Goal: Transaction & Acquisition: Purchase product/service

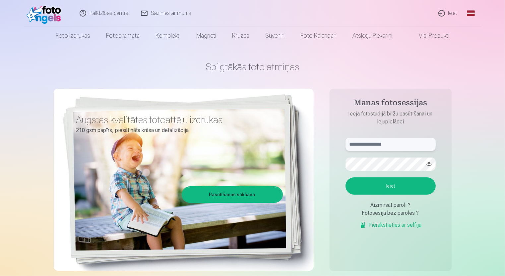
click at [405, 141] on input "text" at bounding box center [390, 144] width 90 height 13
type input "**********"
click at [429, 165] on button "button" at bounding box center [428, 164] width 13 height 13
click at [426, 164] on button "button" at bounding box center [428, 164] width 13 height 13
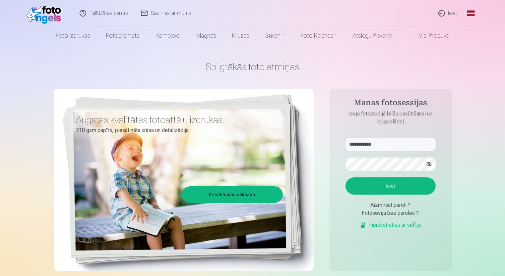
click at [361, 182] on button "Ieiet" at bounding box center [390, 186] width 90 height 17
click at [364, 183] on button "Ieiet" at bounding box center [390, 186] width 90 height 17
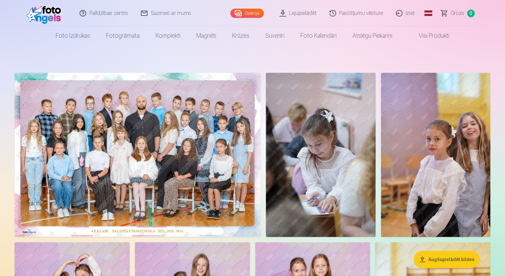
click at [393, 135] on img at bounding box center [435, 155] width 109 height 164
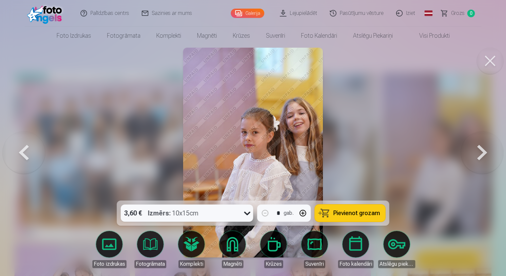
click at [480, 158] on button at bounding box center [482, 152] width 42 height 83
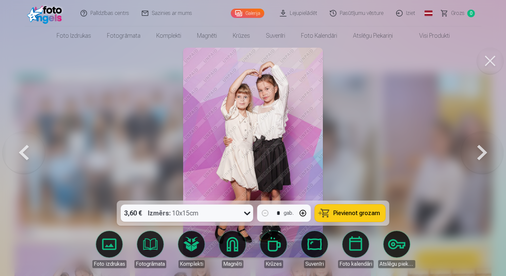
click at [485, 156] on button at bounding box center [482, 152] width 42 height 83
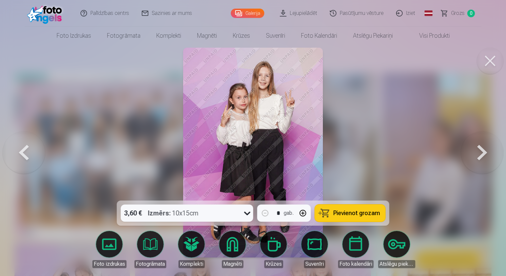
click at [489, 156] on button at bounding box center [482, 152] width 42 height 83
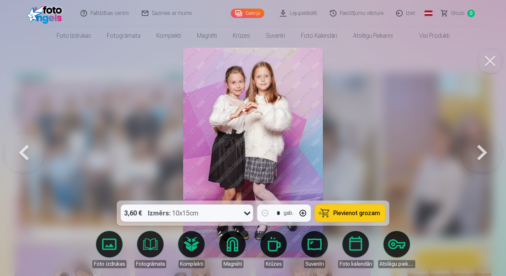
click at [27, 148] on button at bounding box center [24, 152] width 42 height 83
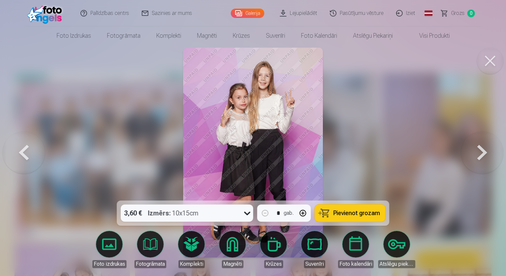
click at [466, 148] on button at bounding box center [482, 152] width 42 height 83
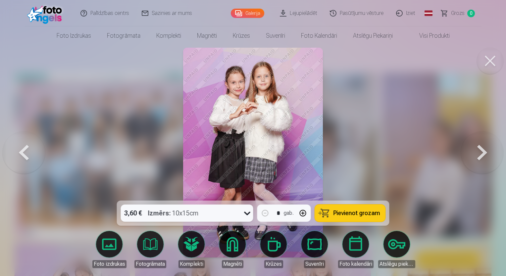
click at [466, 148] on button at bounding box center [482, 152] width 42 height 83
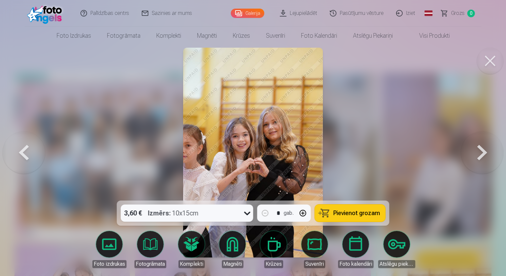
click at [466, 148] on button at bounding box center [482, 152] width 42 height 83
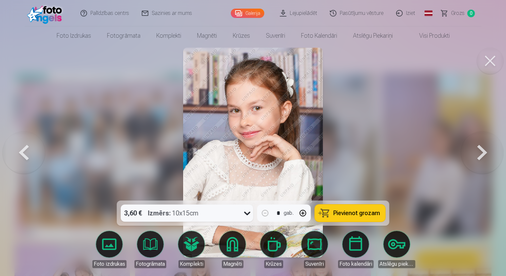
click at [466, 148] on button at bounding box center [482, 152] width 42 height 83
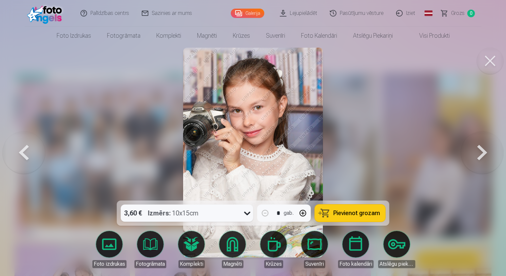
click at [466, 148] on button at bounding box center [482, 152] width 42 height 83
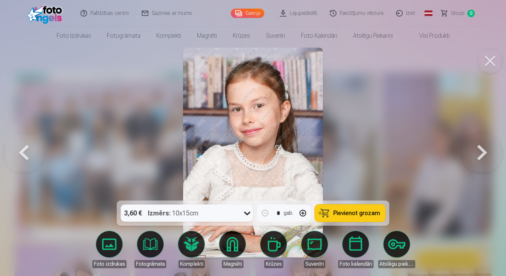
click at [466, 148] on button at bounding box center [482, 152] width 42 height 83
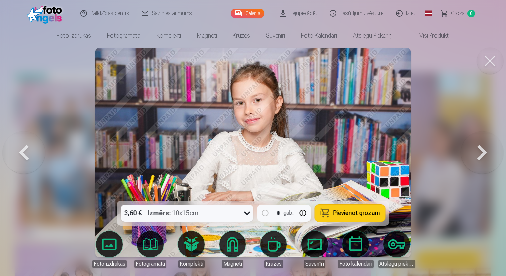
click at [466, 148] on button at bounding box center [482, 152] width 42 height 83
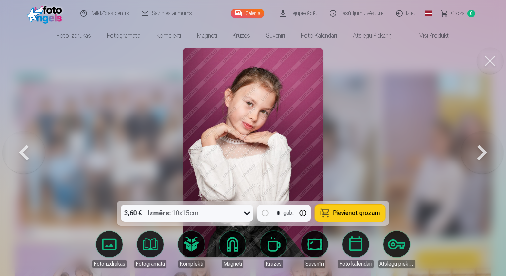
click at [466, 148] on button at bounding box center [482, 152] width 42 height 83
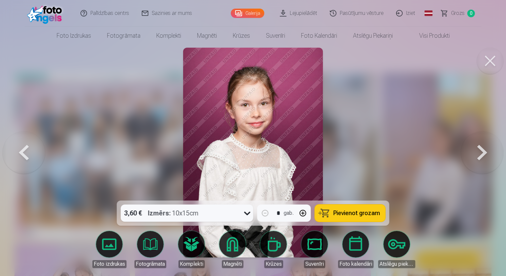
click at [466, 148] on button at bounding box center [482, 152] width 42 height 83
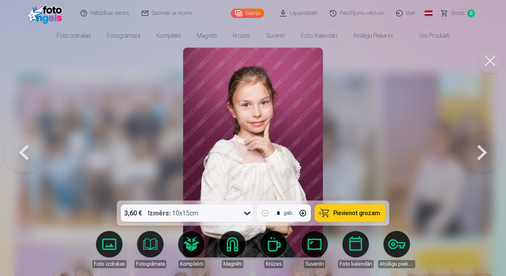
click at [466, 148] on button at bounding box center [482, 152] width 42 height 83
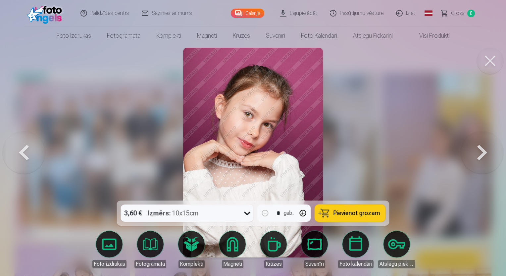
click at [466, 148] on button at bounding box center [482, 152] width 42 height 83
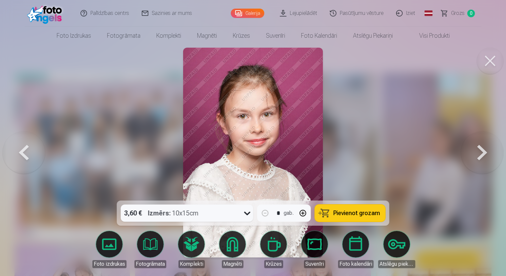
click at [466, 148] on button at bounding box center [482, 152] width 42 height 83
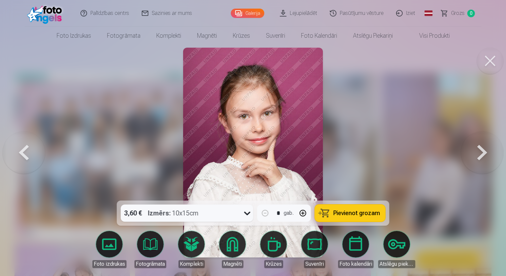
click at [466, 148] on button at bounding box center [482, 152] width 42 height 83
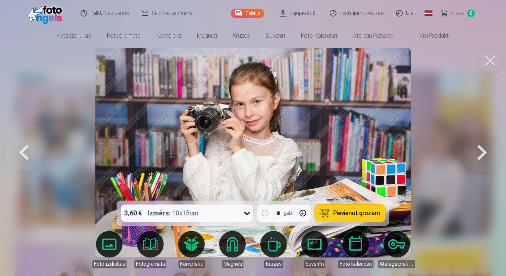
click at [466, 148] on button at bounding box center [482, 152] width 42 height 83
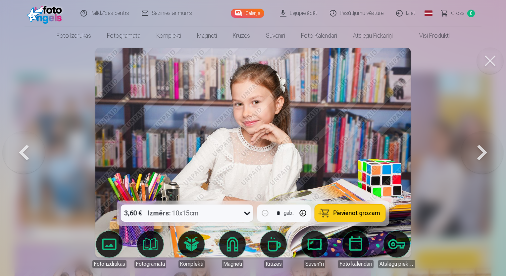
click at [466, 148] on button at bounding box center [482, 152] width 42 height 83
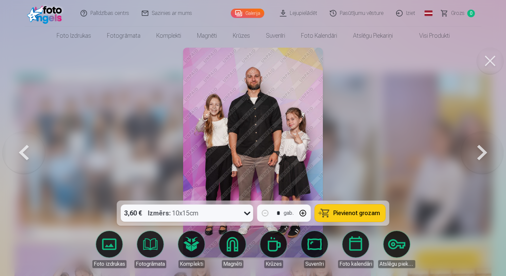
click at [466, 148] on button at bounding box center [482, 152] width 42 height 83
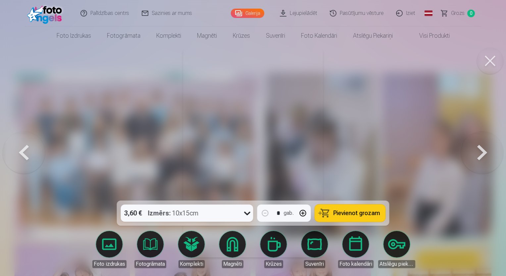
click at [466, 148] on button at bounding box center [482, 152] width 42 height 83
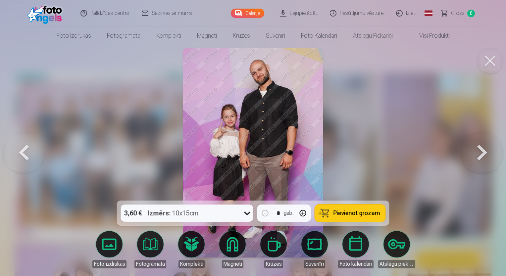
click at [466, 148] on button at bounding box center [482, 152] width 42 height 83
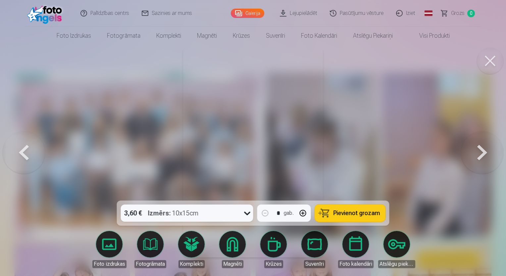
click at [466, 148] on button at bounding box center [482, 152] width 42 height 83
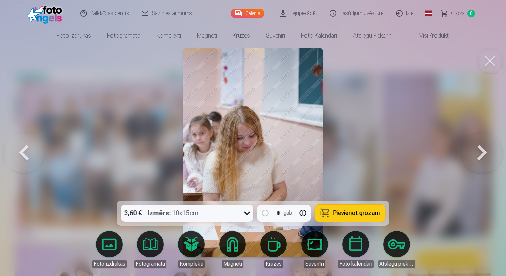
click at [466, 148] on button at bounding box center [482, 152] width 42 height 83
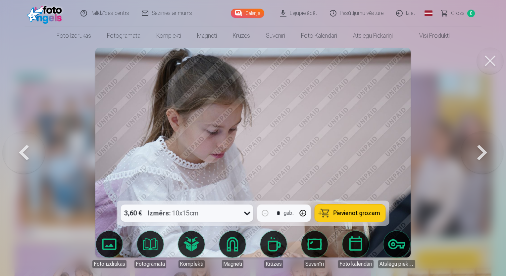
click at [466, 148] on button at bounding box center [482, 152] width 42 height 83
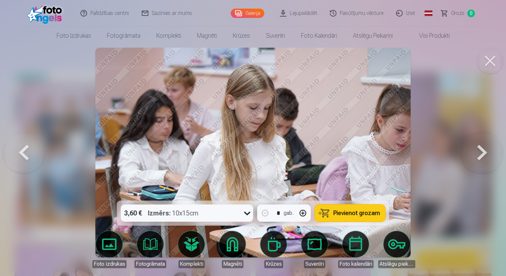
click at [466, 148] on button at bounding box center [482, 152] width 42 height 83
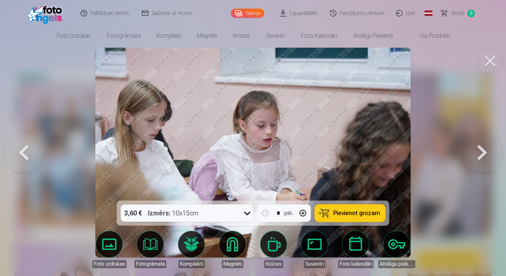
click at [466, 148] on button at bounding box center [482, 152] width 42 height 83
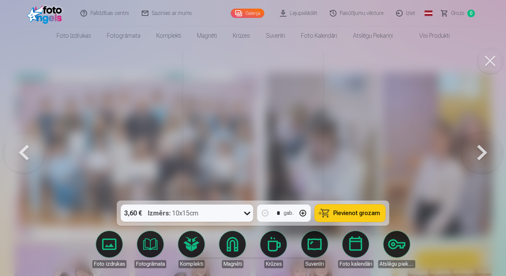
click at [466, 148] on button at bounding box center [482, 152] width 42 height 83
click at [466, 148] on div at bounding box center [253, 138] width 506 height 276
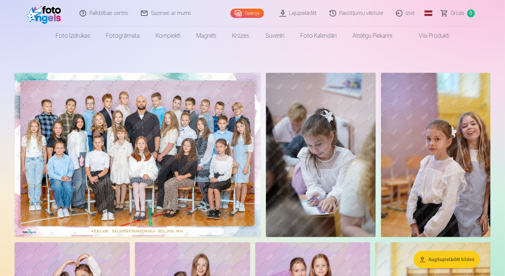
click at [146, 105] on img at bounding box center [138, 155] width 246 height 164
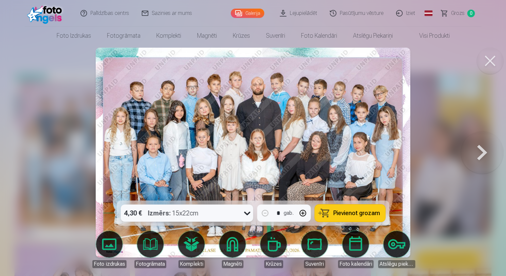
click at [484, 155] on button at bounding box center [482, 152] width 42 height 83
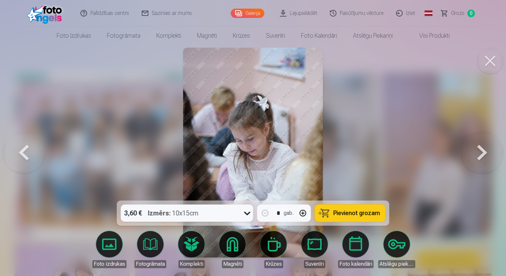
click at [42, 149] on button at bounding box center [24, 152] width 42 height 83
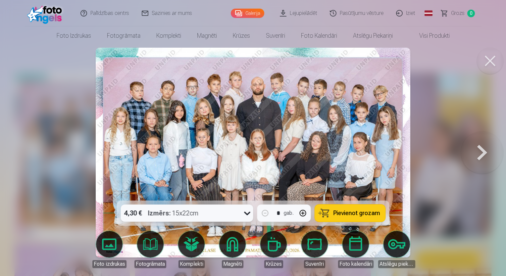
click at [334, 210] on button "Pievienot grozam" at bounding box center [350, 213] width 71 height 17
click at [467, 149] on button at bounding box center [482, 152] width 42 height 83
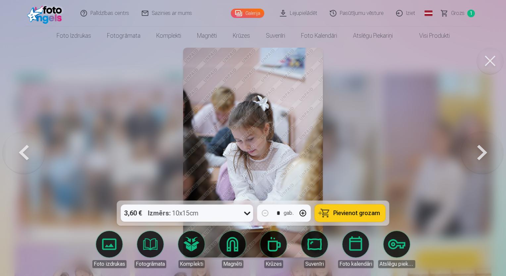
click at [467, 149] on button at bounding box center [482, 152] width 42 height 83
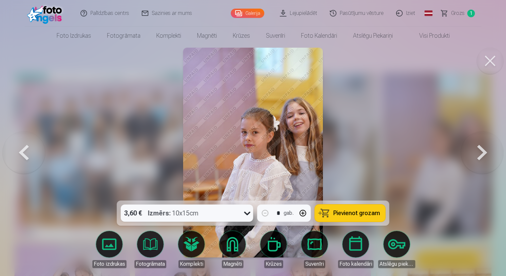
click at [467, 149] on button at bounding box center [482, 152] width 42 height 83
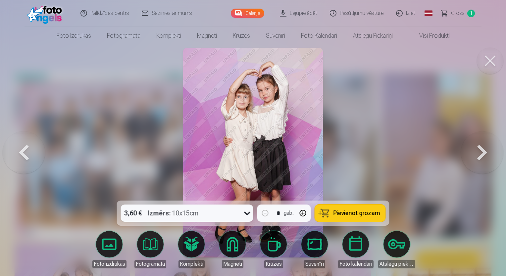
drag, startPoint x: 467, startPoint y: 149, endPoint x: 466, endPoint y: 145, distance: 3.7
click at [466, 145] on button at bounding box center [482, 152] width 42 height 83
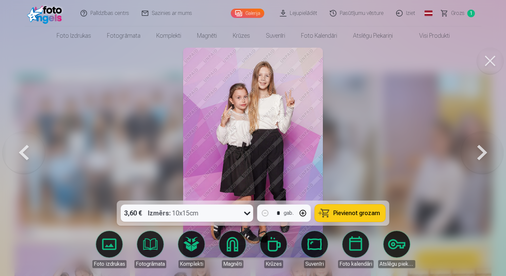
click at [26, 172] on button at bounding box center [24, 152] width 42 height 83
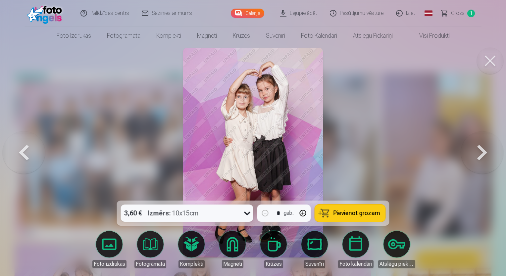
click at [466, 151] on button at bounding box center [482, 152] width 42 height 83
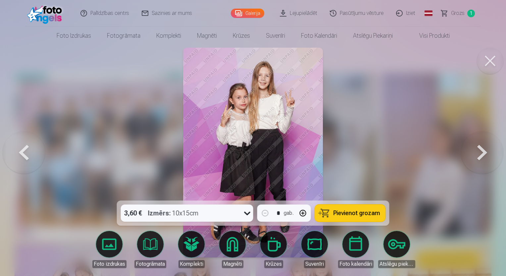
click at [344, 213] on span "Pievienot grozam" at bounding box center [357, 213] width 47 height 6
click at [250, 213] on icon at bounding box center [247, 213] width 11 height 11
click at [402, 106] on div at bounding box center [253, 138] width 506 height 276
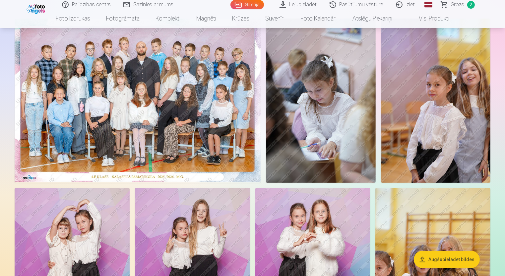
scroll to position [66, 0]
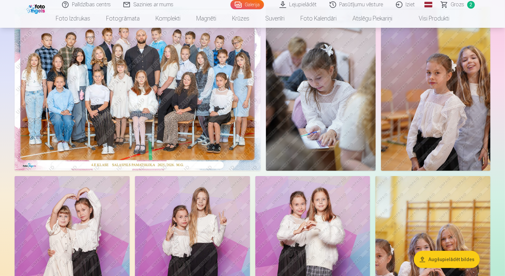
click at [318, 217] on img at bounding box center [312, 262] width 115 height 172
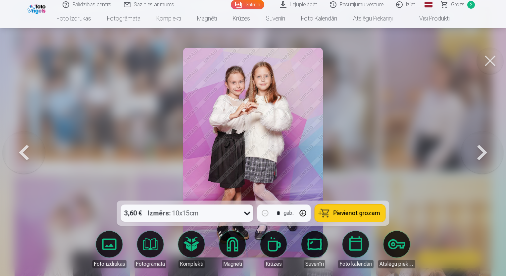
click at [476, 162] on button at bounding box center [482, 152] width 42 height 83
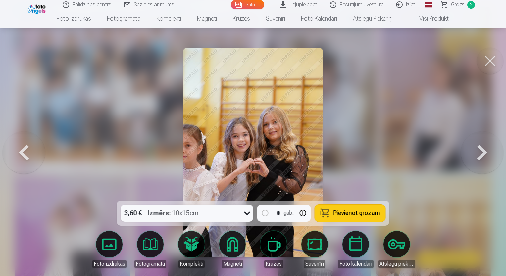
click at [468, 151] on button at bounding box center [482, 152] width 42 height 83
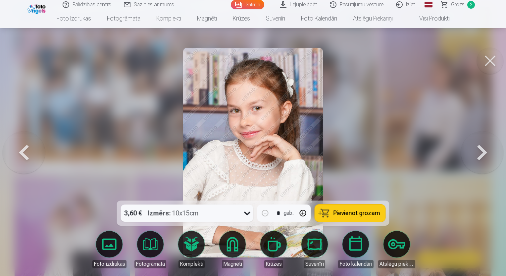
click at [360, 215] on span "Pievienot grozam" at bounding box center [357, 213] width 47 height 6
click at [473, 152] on button at bounding box center [482, 152] width 42 height 83
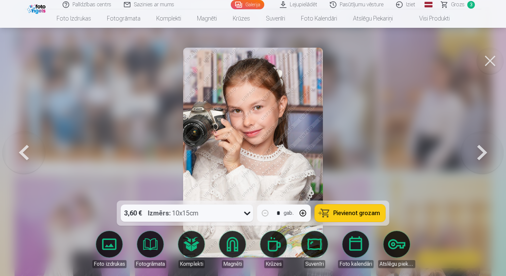
click at [185, 186] on img at bounding box center [253, 153] width 140 height 210
click at [185, 193] on img at bounding box center [253, 153] width 140 height 210
click at [185, 172] on img at bounding box center [253, 153] width 140 height 210
click at [173, 164] on div at bounding box center [253, 138] width 506 height 276
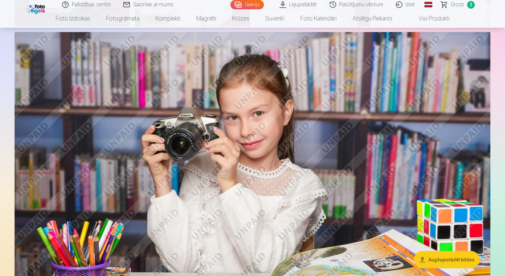
scroll to position [994, 0]
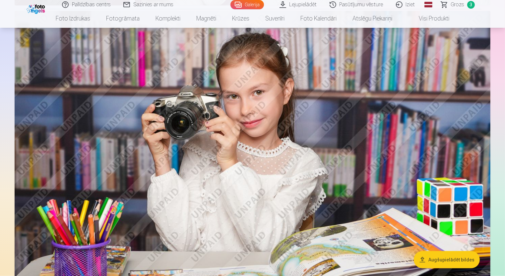
click at [367, 186] on img at bounding box center [252, 169] width 475 height 317
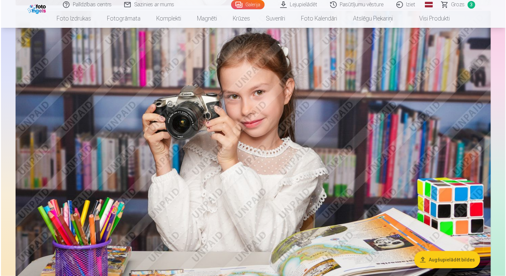
scroll to position [996, 0]
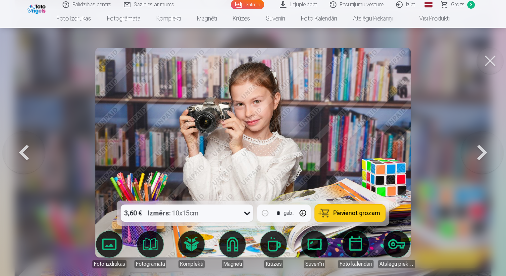
click at [367, 212] on span "Pievienot grozam" at bounding box center [357, 213] width 47 height 6
click at [486, 52] on button at bounding box center [490, 61] width 27 height 27
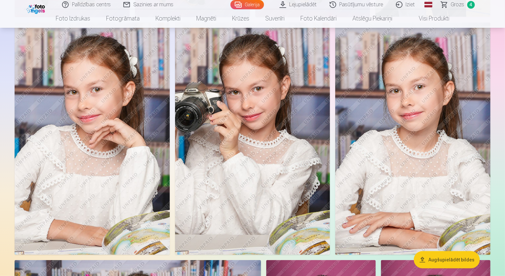
click at [356, 119] on img at bounding box center [412, 139] width 155 height 233
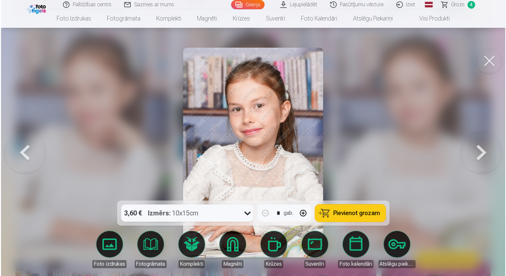
scroll to position [398, 0]
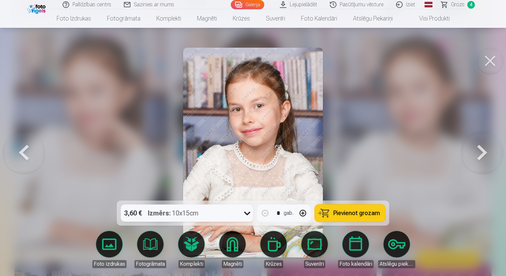
click at [493, 59] on button at bounding box center [490, 61] width 27 height 27
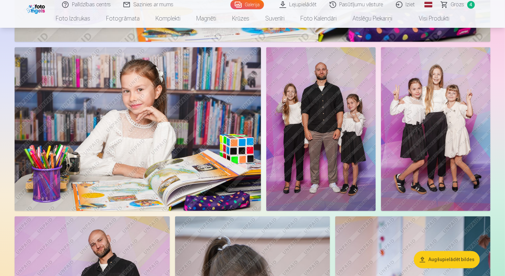
scroll to position [1292, 0]
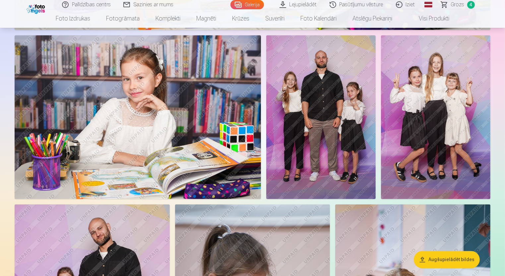
click at [271, 108] on img at bounding box center [320, 117] width 109 height 164
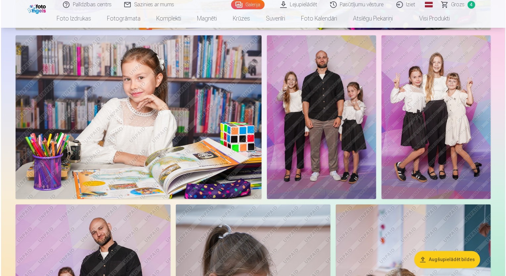
scroll to position [1295, 0]
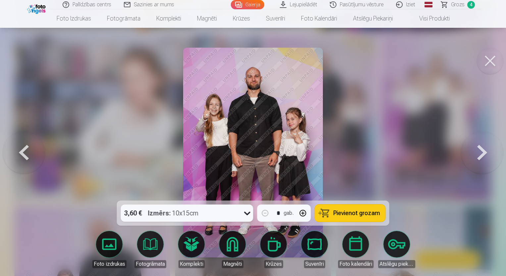
click at [347, 218] on button "Pievienot grozam" at bounding box center [350, 213] width 71 height 17
click at [493, 55] on button at bounding box center [490, 61] width 27 height 27
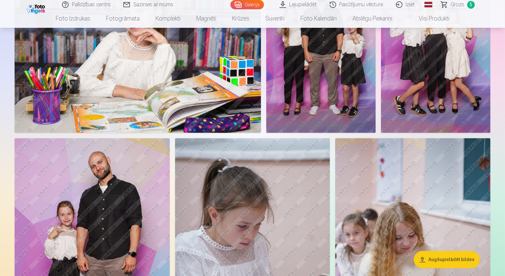
scroll to position [1391, 0]
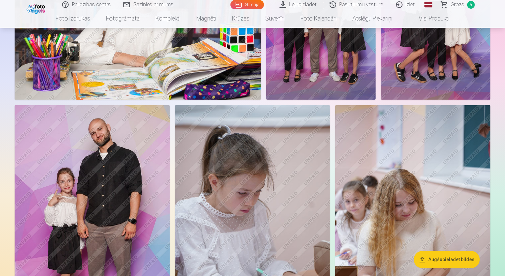
click at [124, 152] on img at bounding box center [92, 221] width 155 height 233
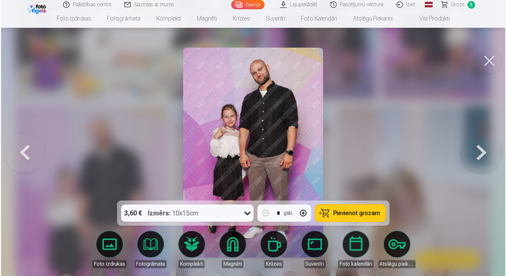
scroll to position [1395, 0]
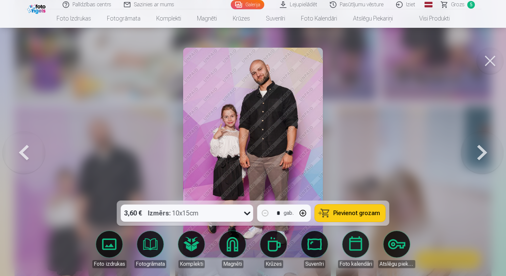
click at [362, 209] on button "Pievienot grozam" at bounding box center [350, 213] width 71 height 17
click at [490, 60] on button at bounding box center [490, 61] width 27 height 27
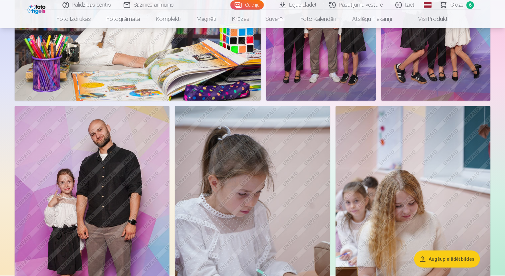
scroll to position [1391, 0]
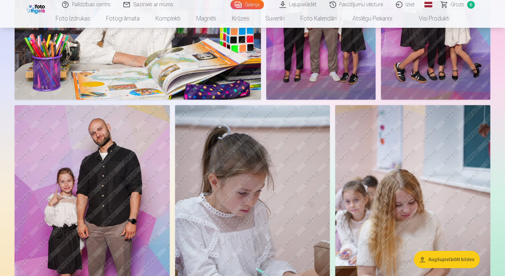
click at [463, 61] on img at bounding box center [435, 18] width 109 height 164
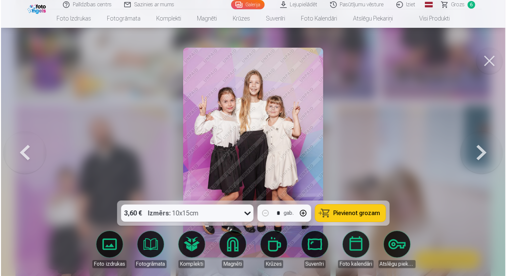
scroll to position [1395, 0]
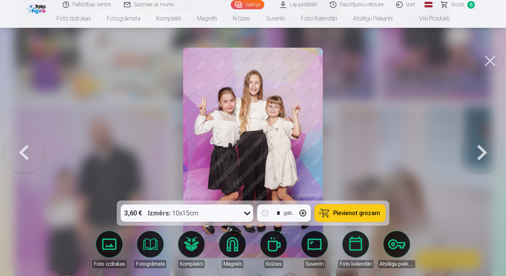
click at [354, 218] on button "Pievienot grozam" at bounding box center [350, 213] width 71 height 17
click at [487, 58] on button at bounding box center [490, 61] width 27 height 27
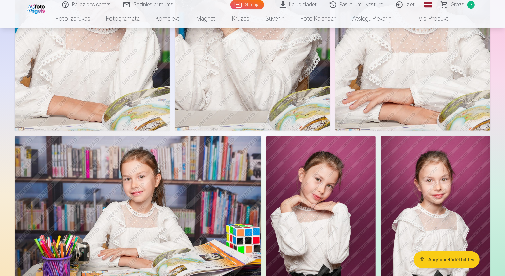
scroll to position [596, 0]
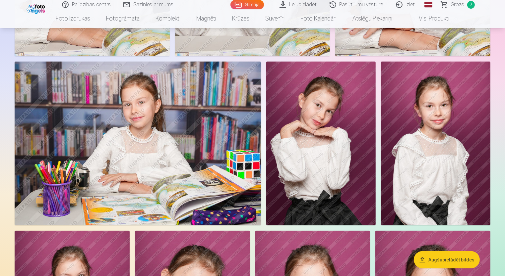
click at [337, 138] on img at bounding box center [320, 144] width 109 height 164
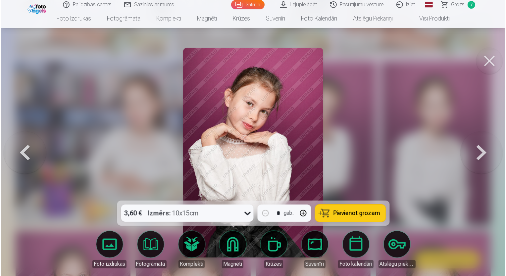
scroll to position [597, 0]
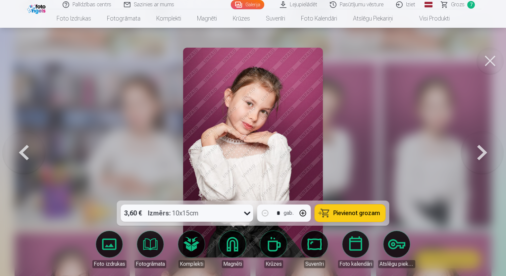
click at [340, 205] on button "Pievienot grozam" at bounding box center [350, 213] width 71 height 17
click at [495, 67] on button at bounding box center [490, 61] width 27 height 27
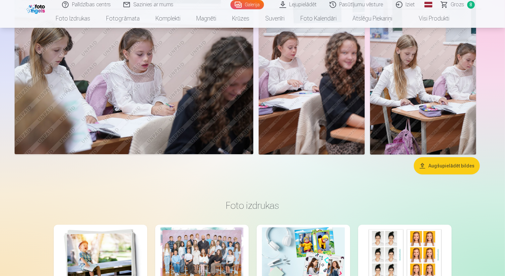
scroll to position [2352, 0]
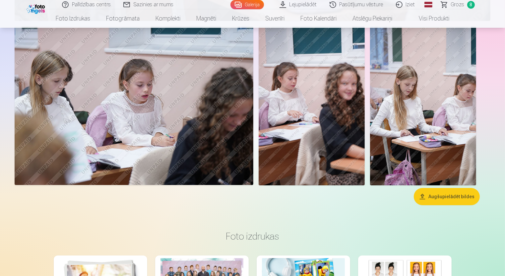
click at [445, 2] on link "Grozs 8" at bounding box center [458, 4] width 46 height 9
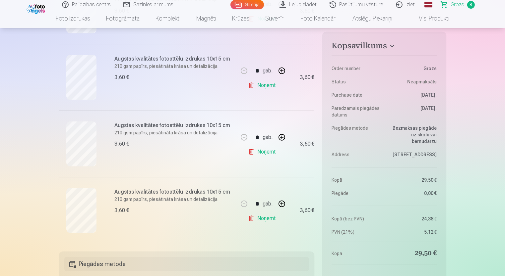
scroll to position [464, 0]
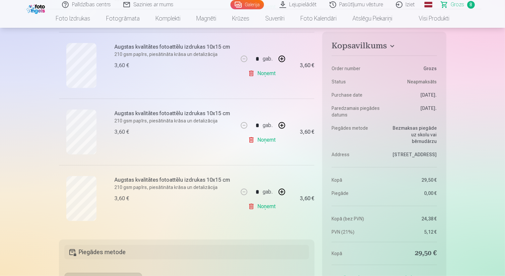
click at [249, 140] on link "Noņemt" at bounding box center [263, 140] width 30 height 13
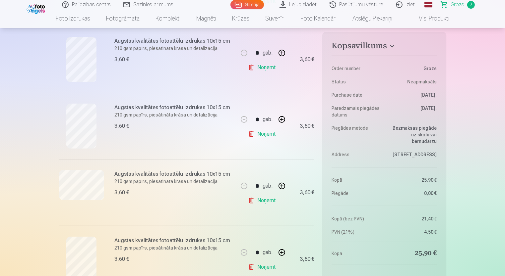
scroll to position [199, 0]
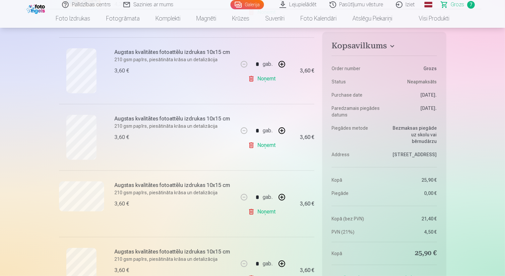
drag, startPoint x: 115, startPoint y: 248, endPoint x: 115, endPoint y: 251, distance: 3.4
click at [115, 251] on h6 "Augstas kvalitātes fotoattēlu izdrukas 10x15 cm" at bounding box center [175, 252] width 120 height 8
click at [106, 253] on div "Augstas kvalitātes fotoattēlu izdrukas 10x15 cm 210 gsm papīrs, piesātināta krā…" at bounding box center [148, 270] width 179 height 67
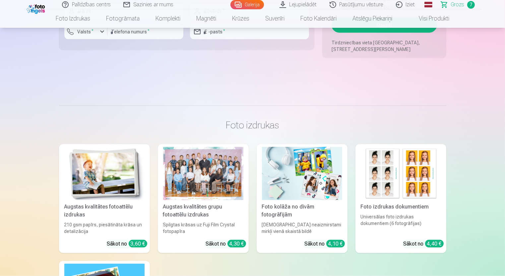
scroll to position [895, 0]
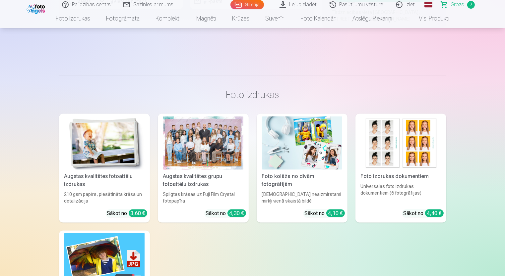
click at [115, 167] on img at bounding box center [104, 143] width 80 height 53
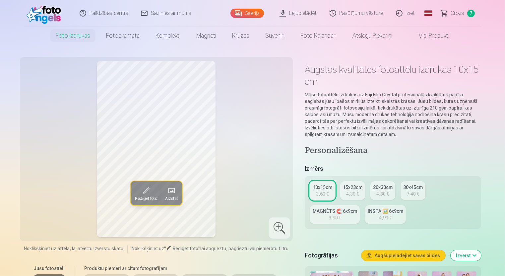
click at [143, 190] on span at bounding box center [145, 191] width 11 height 11
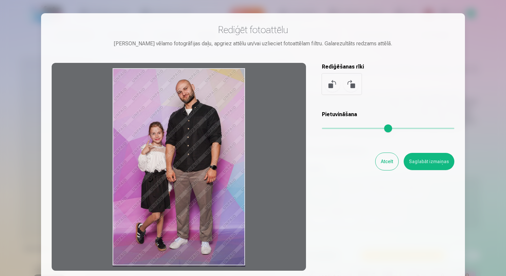
drag, startPoint x: 150, startPoint y: 183, endPoint x: 156, endPoint y: 202, distance: 20.2
click at [156, 202] on div at bounding box center [179, 167] width 254 height 208
click at [331, 88] on button at bounding box center [333, 84] width 16 height 16
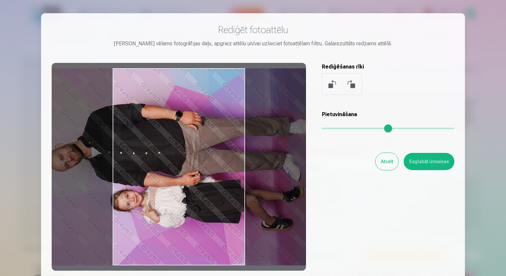
click at [351, 86] on button at bounding box center [351, 84] width 16 height 16
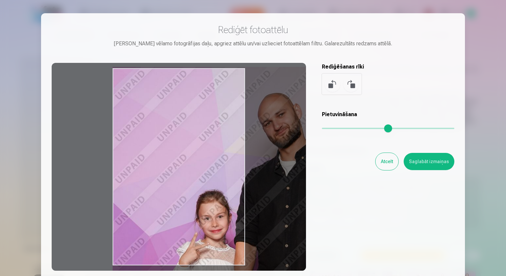
drag, startPoint x: 324, startPoint y: 127, endPoint x: 441, endPoint y: 132, distance: 117.4
click at [441, 129] on input "range" at bounding box center [388, 128] width 133 height 1
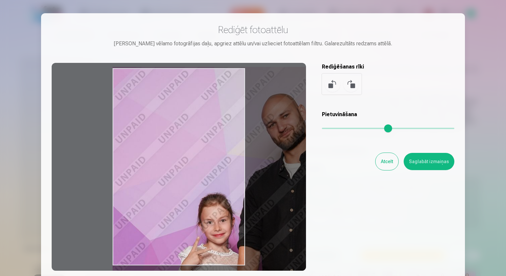
drag, startPoint x: 438, startPoint y: 133, endPoint x: 443, endPoint y: 134, distance: 4.7
click at [443, 134] on div "Pietuvināšana" at bounding box center [388, 124] width 133 height 27
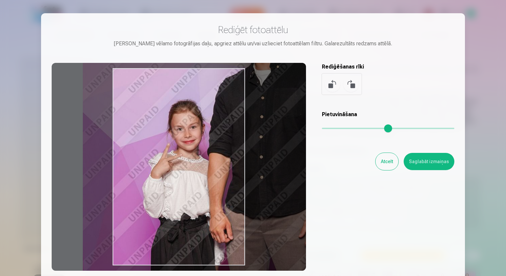
drag, startPoint x: 215, startPoint y: 205, endPoint x: 185, endPoint y: 114, distance: 95.9
click at [185, 114] on div at bounding box center [179, 167] width 254 height 208
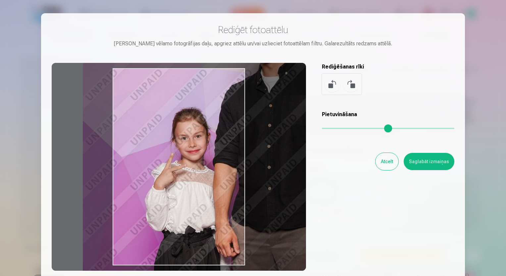
drag, startPoint x: 441, startPoint y: 130, endPoint x: 472, endPoint y: 123, distance: 31.3
type input "*"
click at [455, 128] on input "range" at bounding box center [388, 128] width 133 height 1
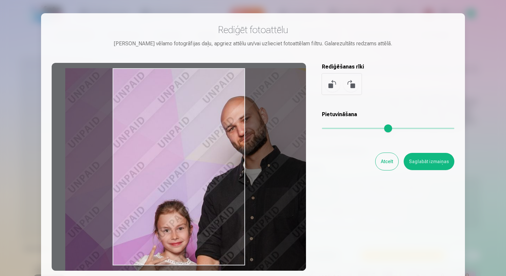
drag, startPoint x: 215, startPoint y: 136, endPoint x: 233, endPoint y: 224, distance: 88.9
click at [231, 226] on div at bounding box center [179, 167] width 254 height 208
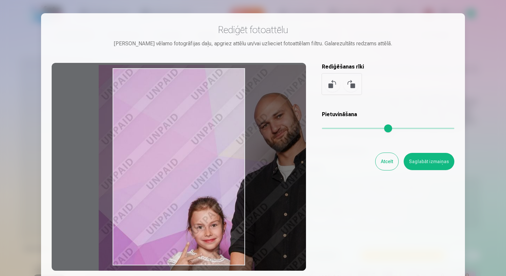
click at [391, 163] on button "Atcelt" at bounding box center [387, 161] width 23 height 17
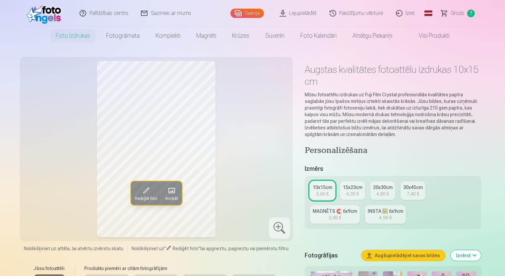
click at [173, 190] on span at bounding box center [171, 191] width 11 height 11
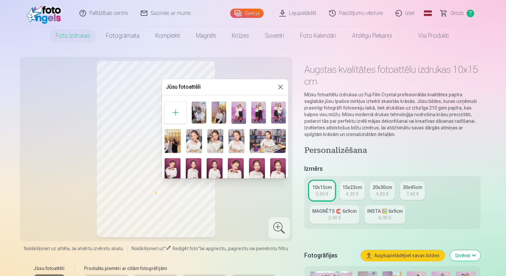
click at [277, 85] on button at bounding box center [281, 87] width 8 height 8
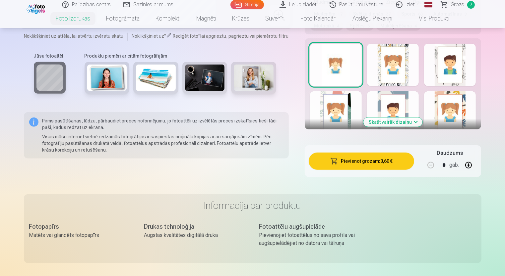
scroll to position [398, 0]
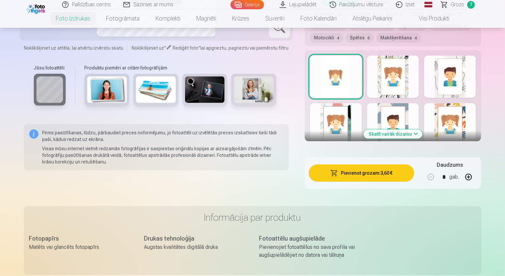
click at [141, 92] on img at bounding box center [156, 90] width 40 height 27
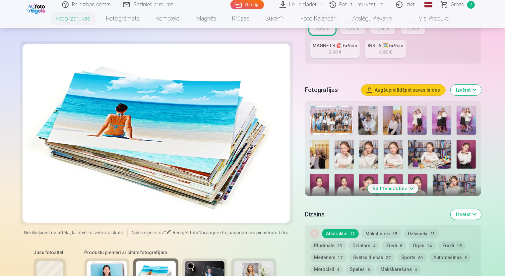
scroll to position [99, 0]
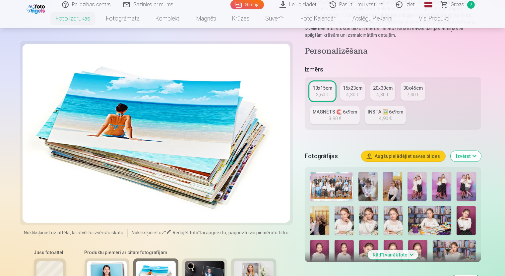
click at [266, 170] on div at bounding box center [156, 133] width 267 height 179
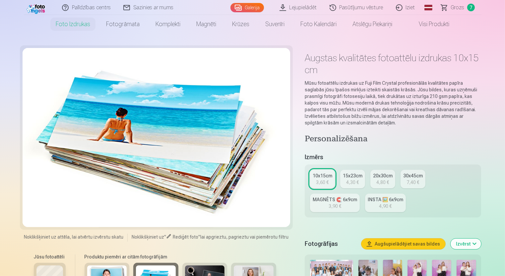
scroll to position [0, 0]
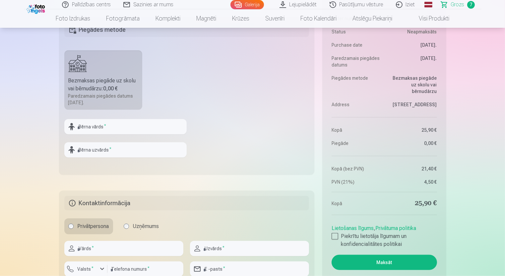
scroll to position [629, 0]
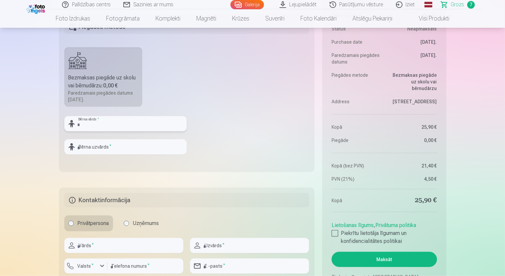
click at [135, 120] on input "text" at bounding box center [125, 123] width 122 height 15
click at [110, 146] on input "text" at bounding box center [125, 146] width 122 height 15
click at [108, 121] on input "******" at bounding box center [125, 123] width 122 height 15
type input "******"
click at [110, 152] on input "text" at bounding box center [125, 146] width 122 height 15
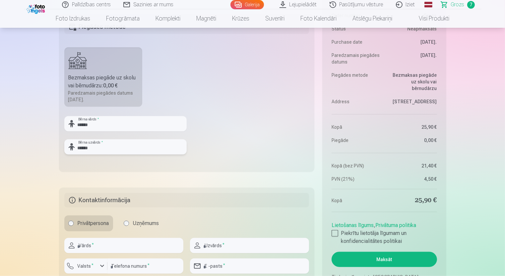
click at [80, 148] on input "******" at bounding box center [125, 146] width 122 height 15
click at [101, 150] on input "******" at bounding box center [125, 146] width 122 height 15
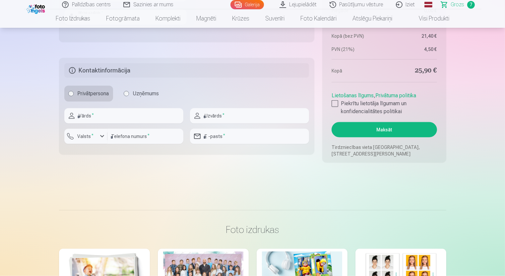
scroll to position [762, 0]
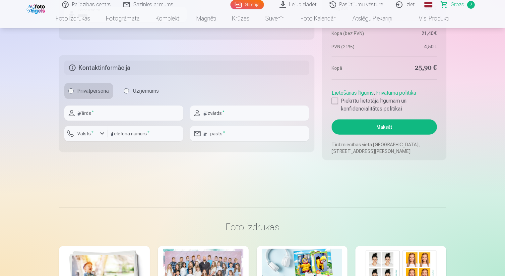
type input "******"
click at [127, 114] on input "text" at bounding box center [123, 113] width 119 height 15
type input "*****"
type input "*********"
click at [99, 135] on div "button" at bounding box center [102, 134] width 8 height 8
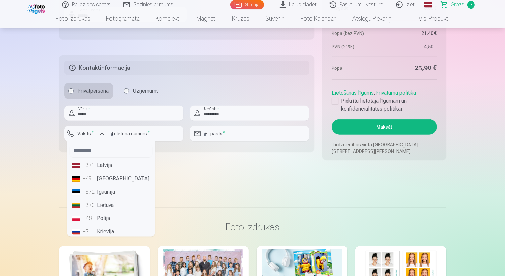
click at [101, 164] on li "+371 Latvija" at bounding box center [111, 165] width 82 height 13
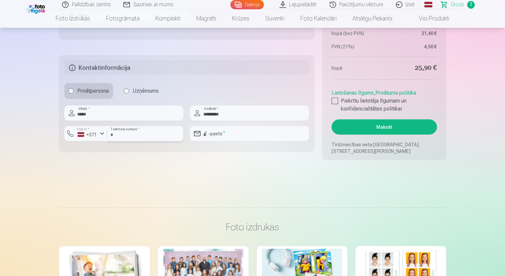
click at [123, 134] on input "number" at bounding box center [145, 133] width 76 height 15
type input "********"
click at [217, 138] on input "email" at bounding box center [249, 133] width 119 height 15
type input "**********"
click at [334, 103] on div at bounding box center [334, 101] width 7 height 7
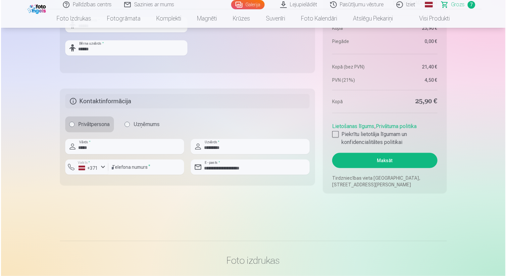
scroll to position [729, 0]
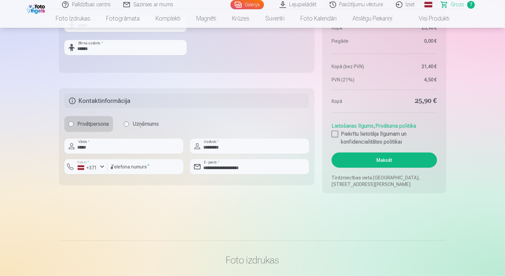
click at [370, 158] on button "Maksāt" at bounding box center [383, 160] width 105 height 15
